Goal: Task Accomplishment & Management: Manage account settings

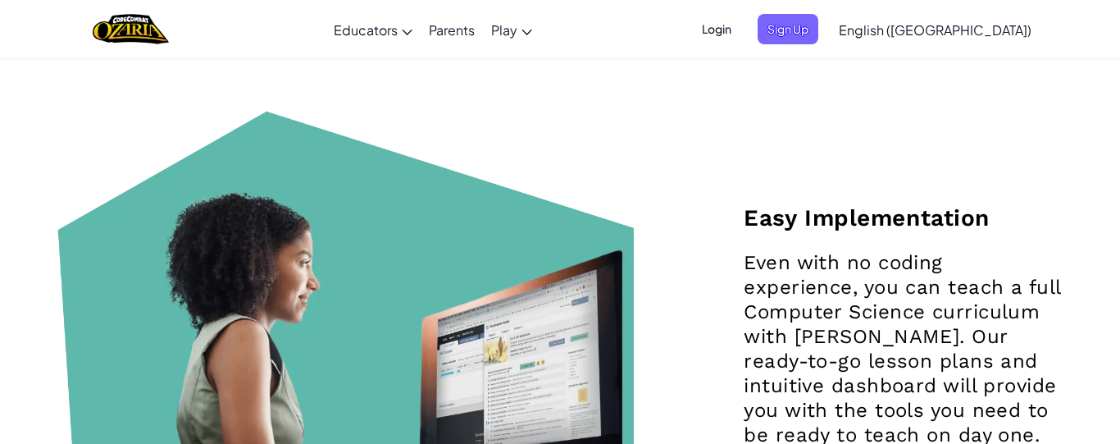
scroll to position [1505, 0]
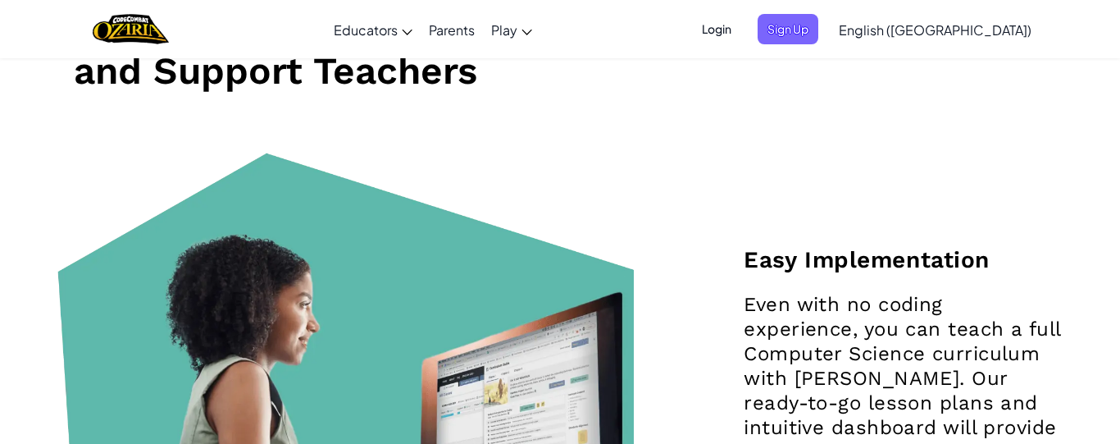
click at [741, 27] on span "Login" at bounding box center [716, 29] width 49 height 30
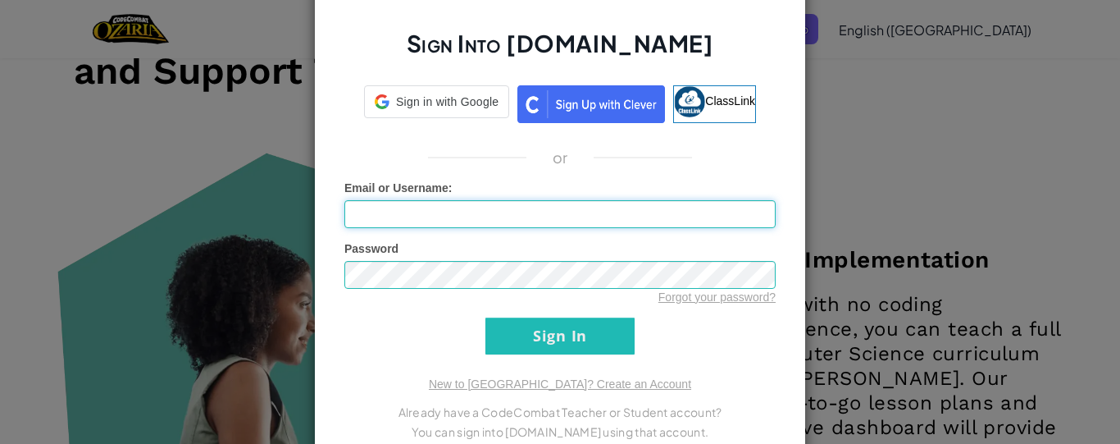
click at [542, 215] on input "Email or Username :" at bounding box center [559, 214] width 431 height 28
type input "[EMAIL_ADDRESS][DOMAIN_NAME]"
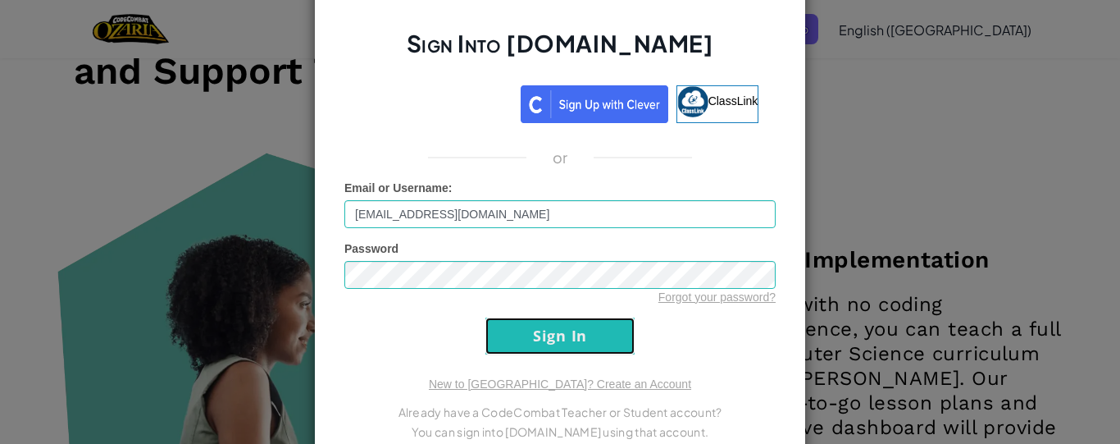
click at [594, 317] on input "Sign In" at bounding box center [559, 335] width 149 height 37
